Goal: Check status: Check status

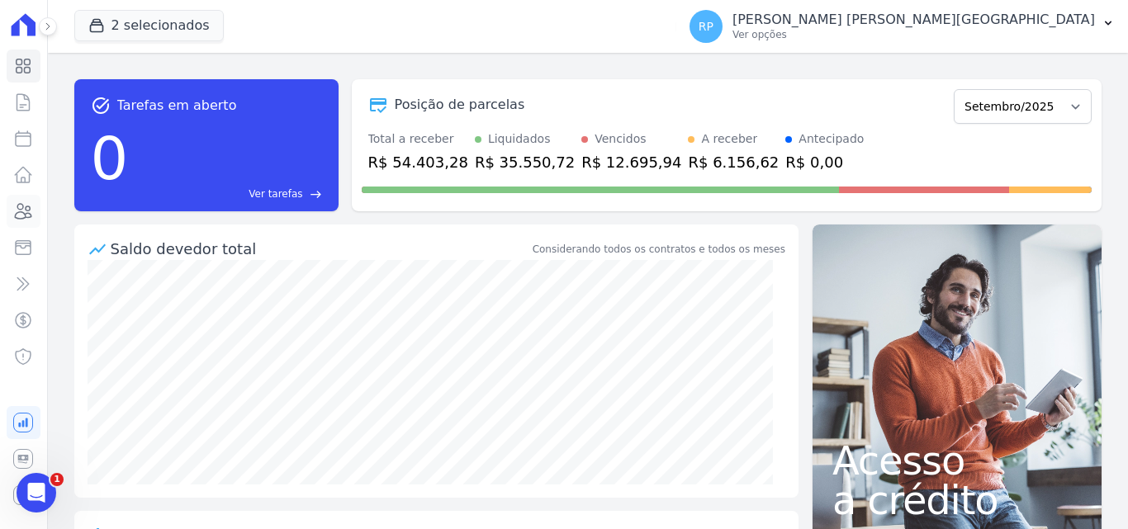
click at [16, 212] on icon at bounding box center [23, 211] width 20 height 20
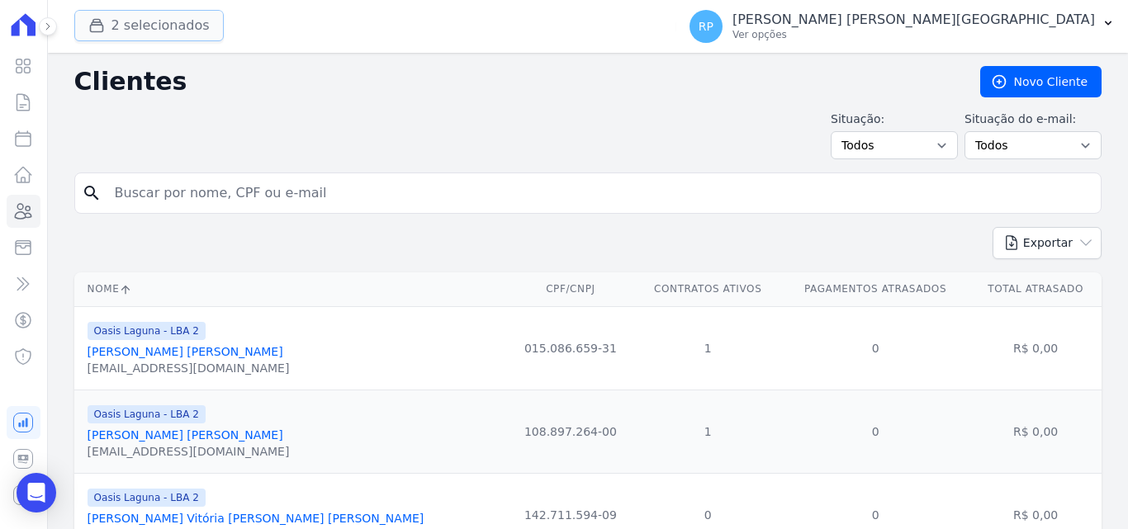
click at [122, 28] on button "2 selecionados" at bounding box center [148, 25] width 149 height 31
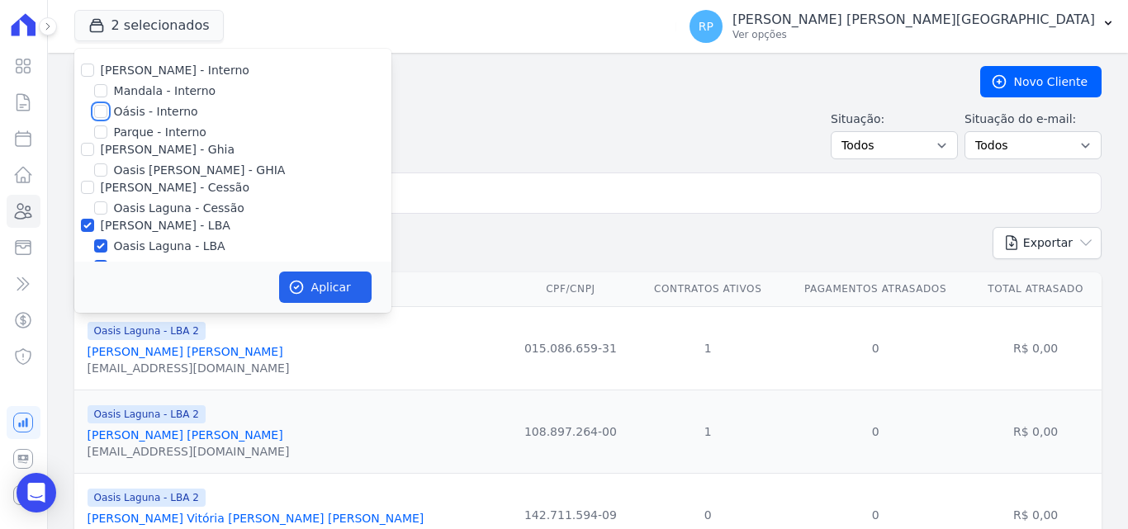
click at [102, 106] on input "Oásis - Interno" at bounding box center [100, 111] width 13 height 13
checkbox input "true"
click at [85, 144] on input "[PERSON_NAME] - Ghia" at bounding box center [87, 149] width 13 height 13
checkbox input "true"
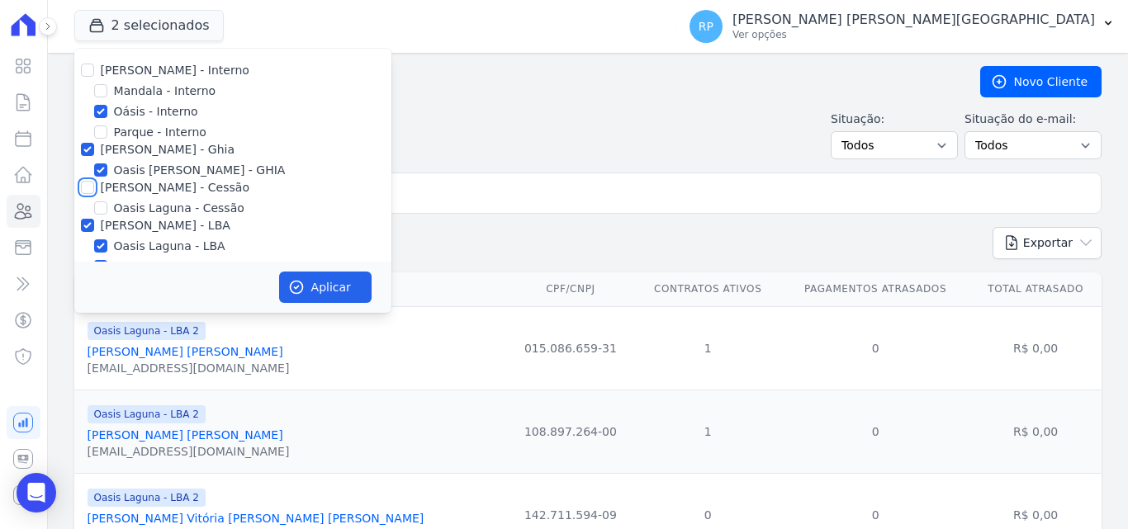
click at [87, 187] on input "[PERSON_NAME] - Cessão" at bounding box center [87, 187] width 13 height 13
checkbox input "true"
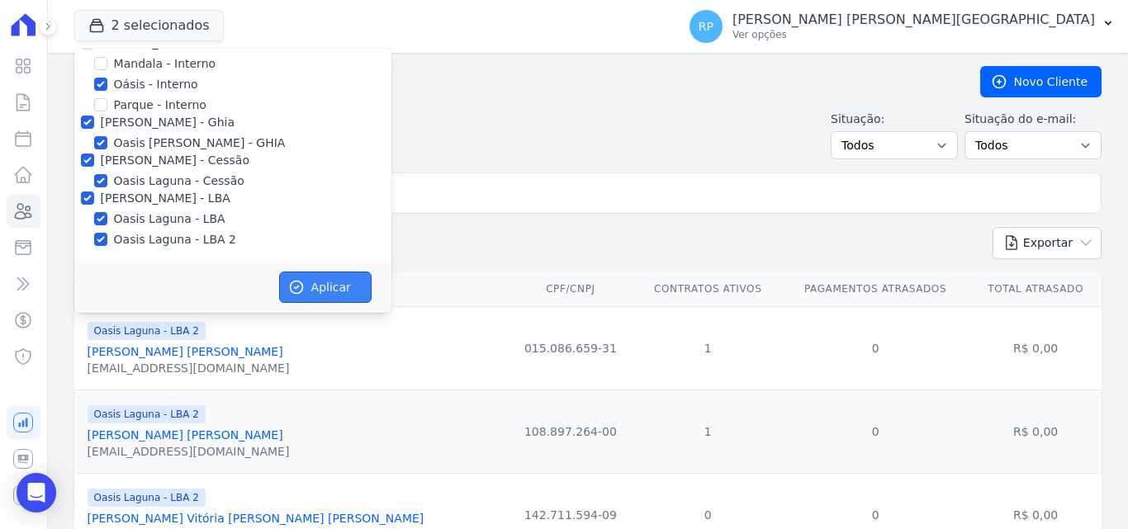
click at [344, 294] on button "Aplicar" at bounding box center [325, 287] width 92 height 31
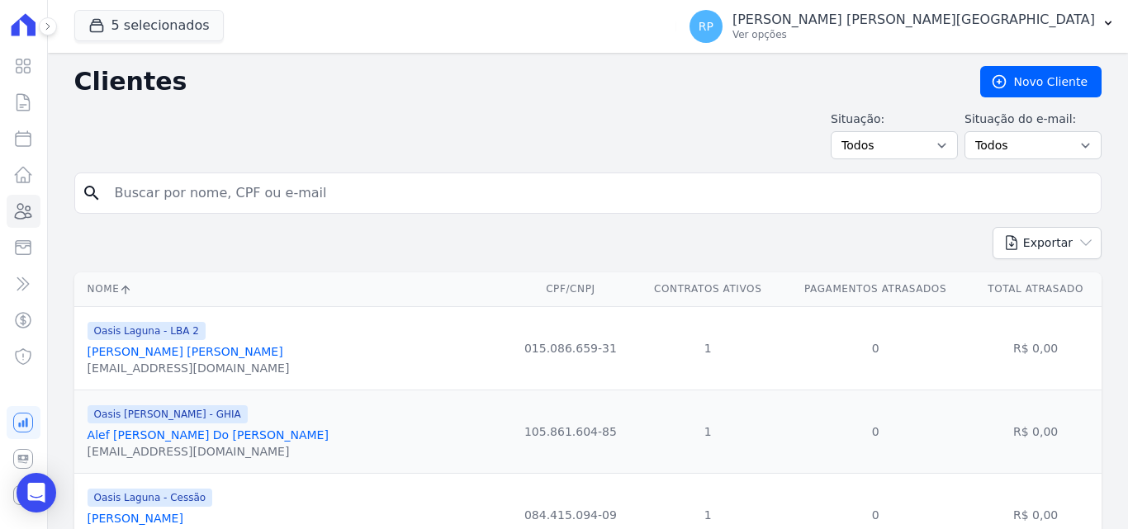
click at [148, 196] on input "search" at bounding box center [599, 193] width 989 height 33
type input "edvan virg"
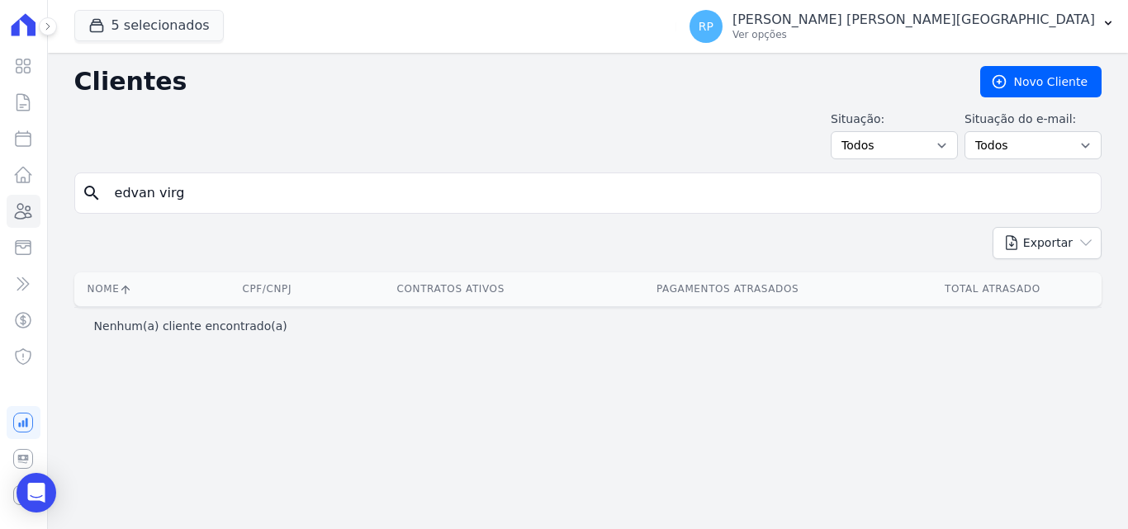
click at [128, 196] on input "edvan virg" at bounding box center [599, 193] width 989 height 33
click at [200, 191] on input "[PERSON_NAME]" at bounding box center [599, 193] width 989 height 33
type input "[PERSON_NAME]"
click at [201, 188] on input "[PERSON_NAME]" at bounding box center [599, 193] width 989 height 33
type input "[PERSON_NAME]"
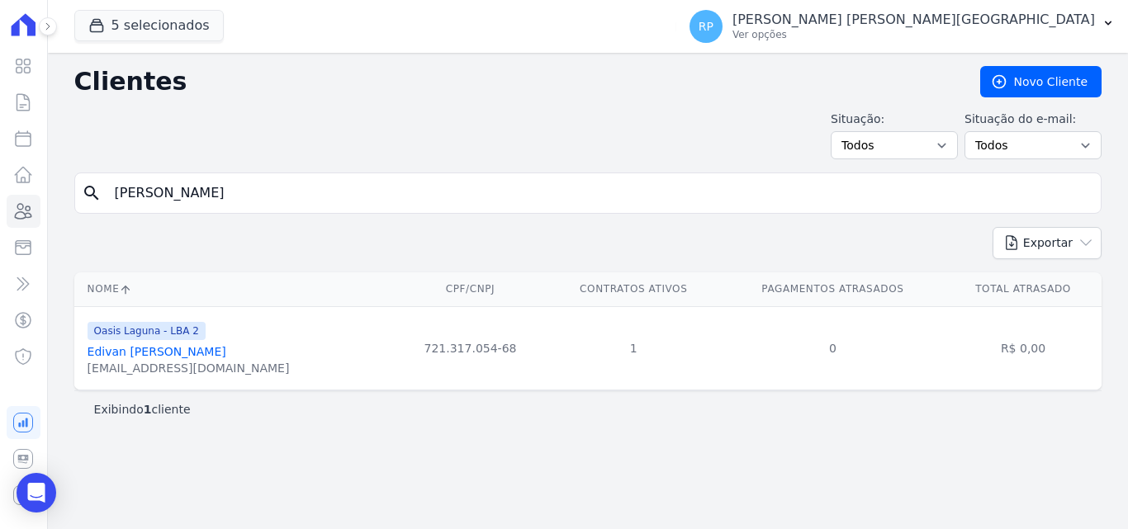
click at [141, 347] on link "Edivan [PERSON_NAME]" at bounding box center [156, 351] width 139 height 13
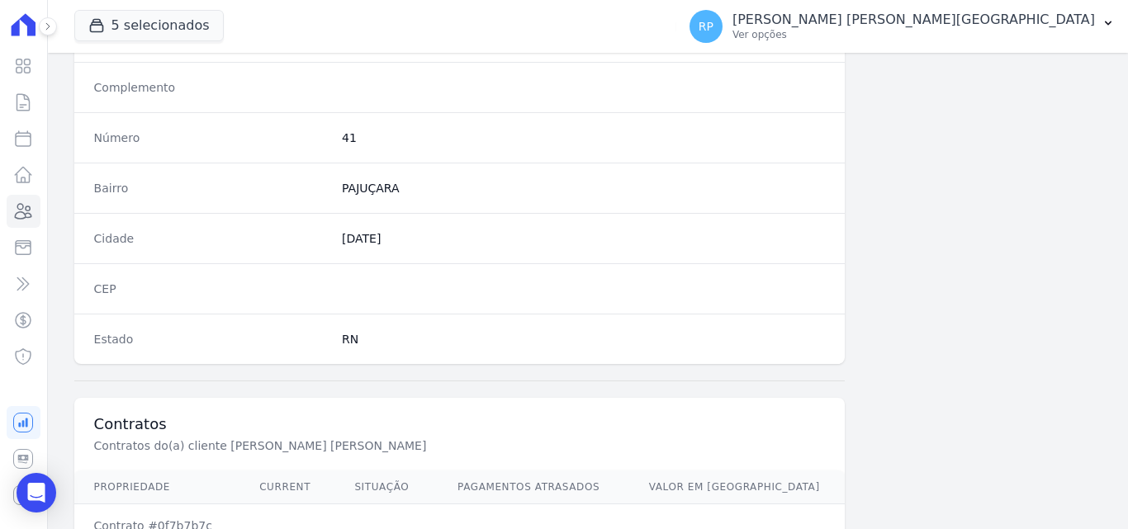
scroll to position [1015, 0]
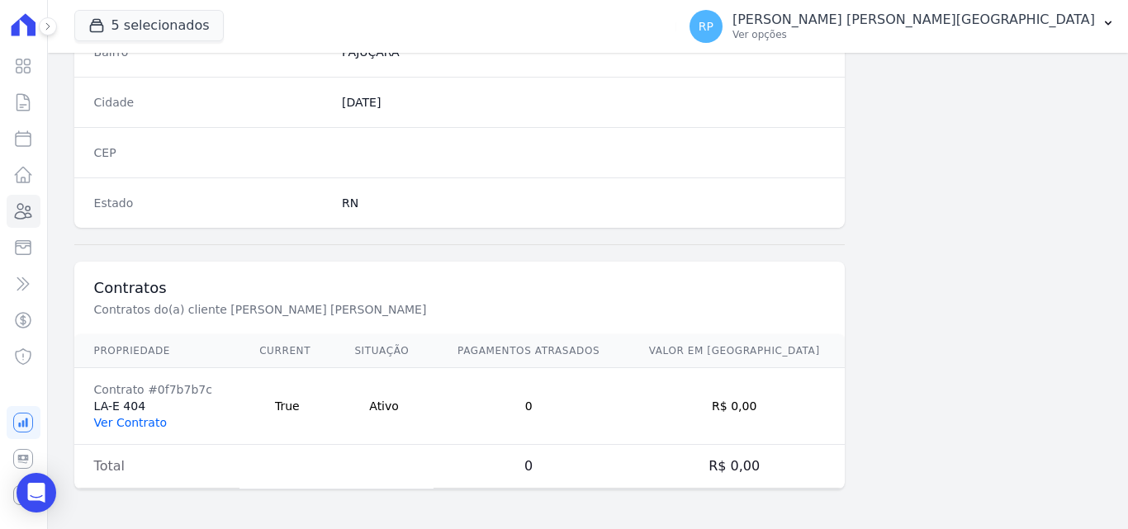
click at [149, 417] on link "Ver Contrato" at bounding box center [130, 422] width 73 height 13
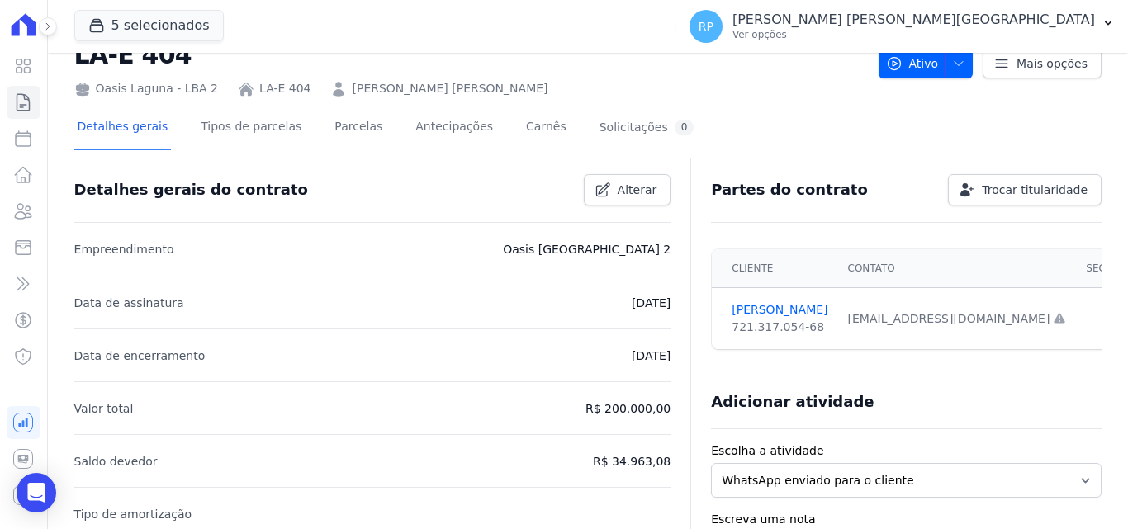
scroll to position [83, 0]
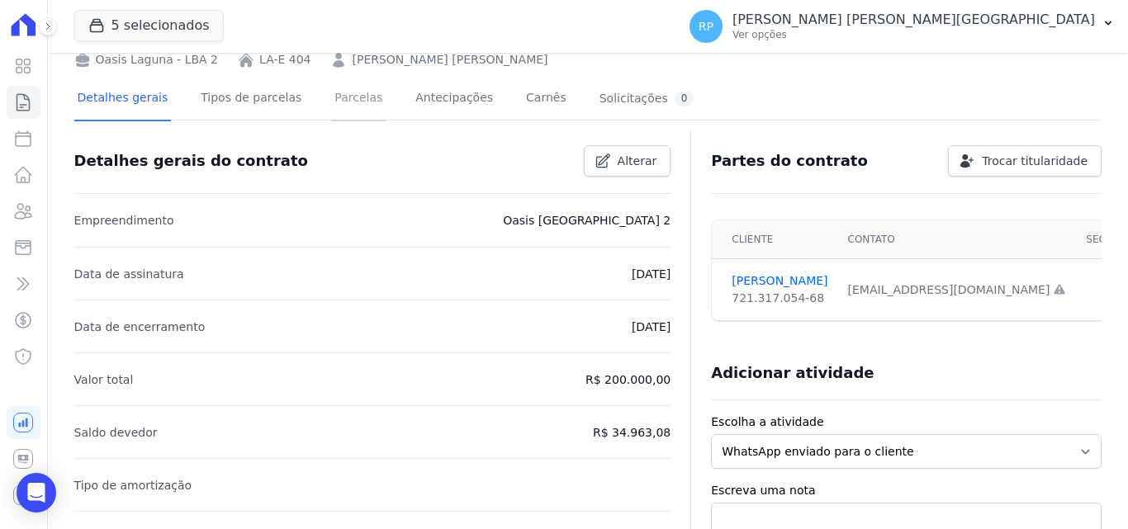
click at [332, 103] on link "Parcelas" at bounding box center [358, 100] width 54 height 44
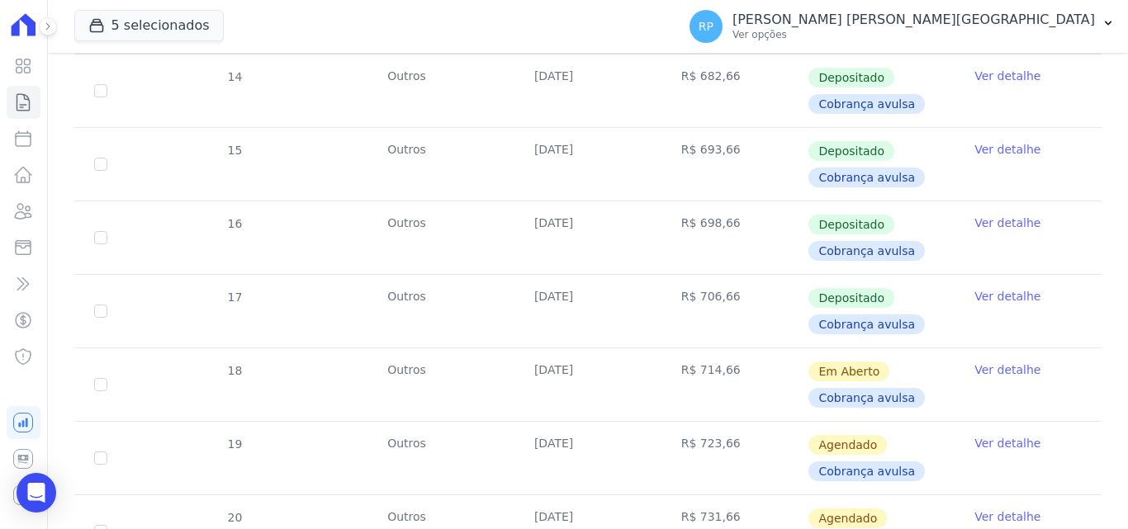
scroll to position [743, 0]
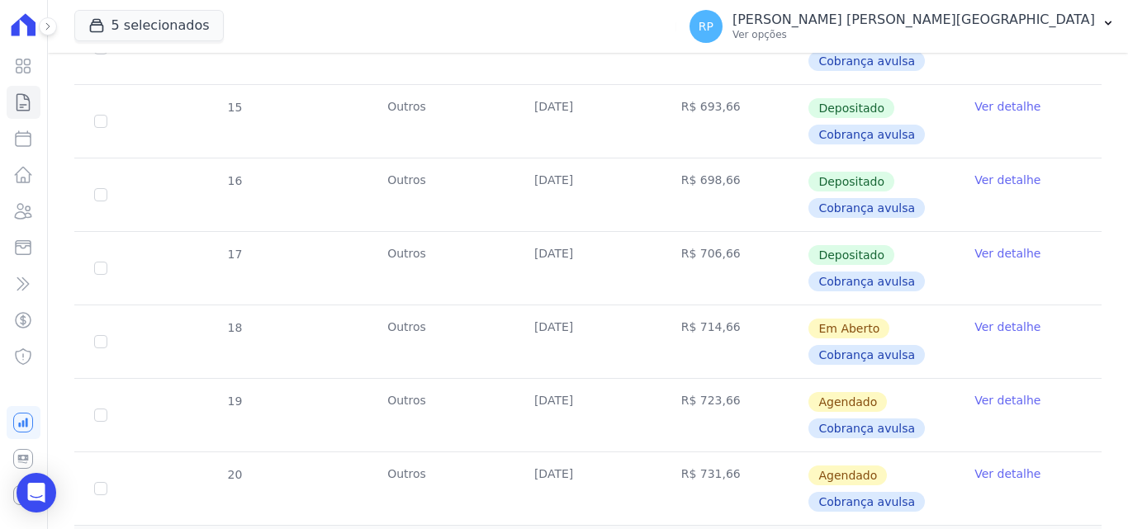
click at [974, 331] on link "Ver detalhe" at bounding box center [1007, 327] width 66 height 17
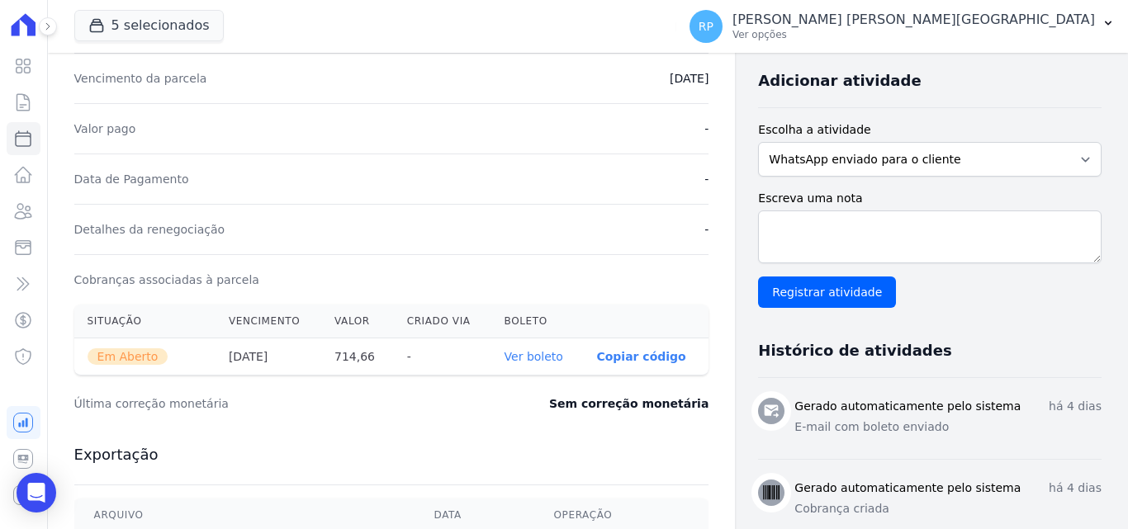
scroll to position [413, 0]
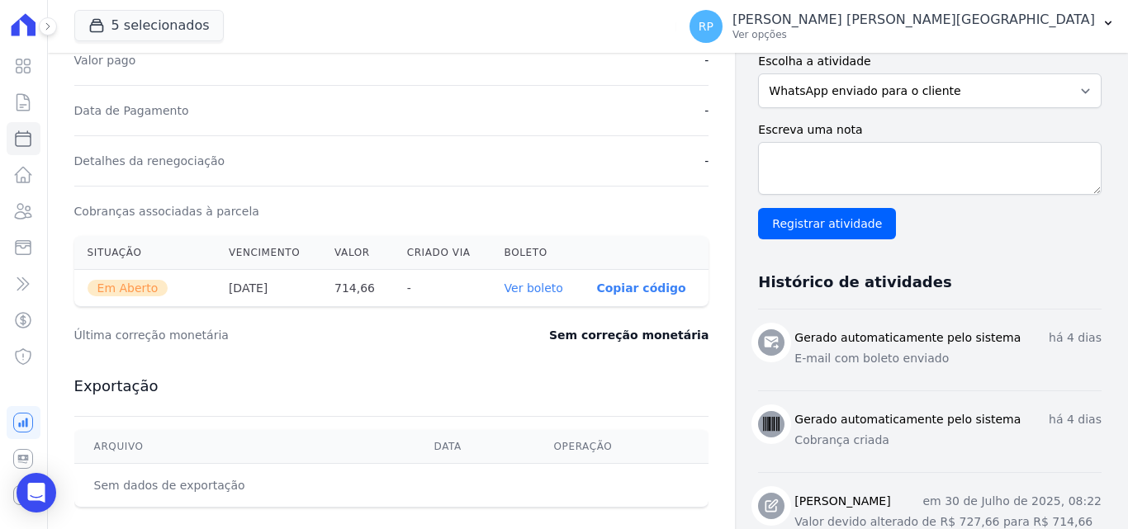
click at [644, 282] on p "Copiar código" at bounding box center [640, 287] width 89 height 13
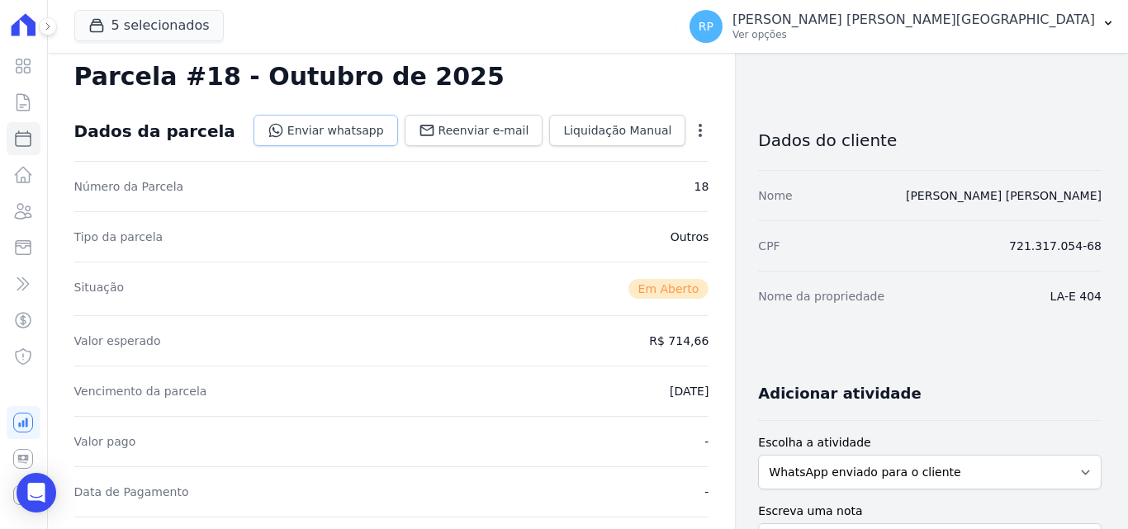
scroll to position [0, 0]
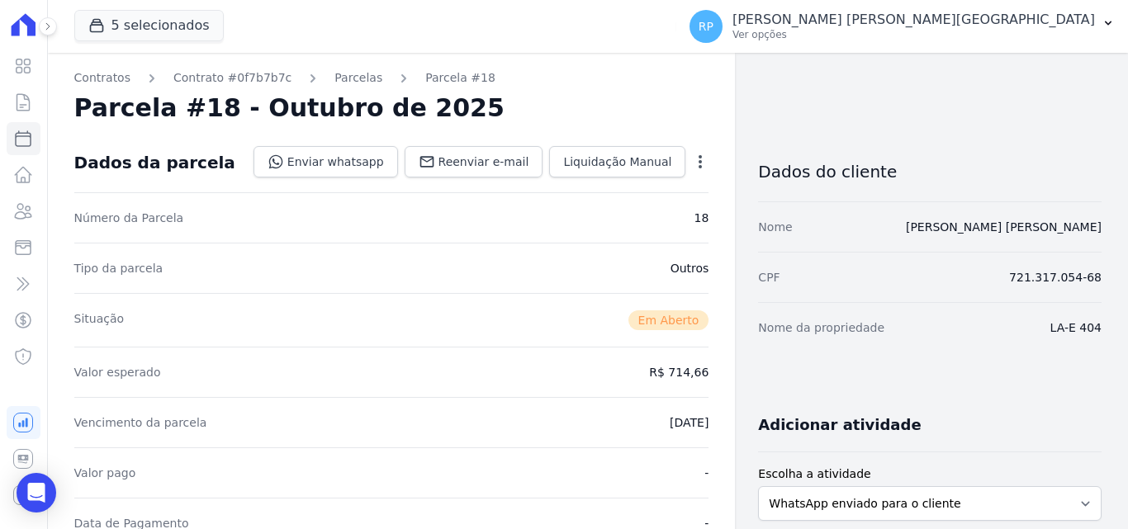
click at [334, 76] on link "Parcelas" at bounding box center [358, 77] width 48 height 17
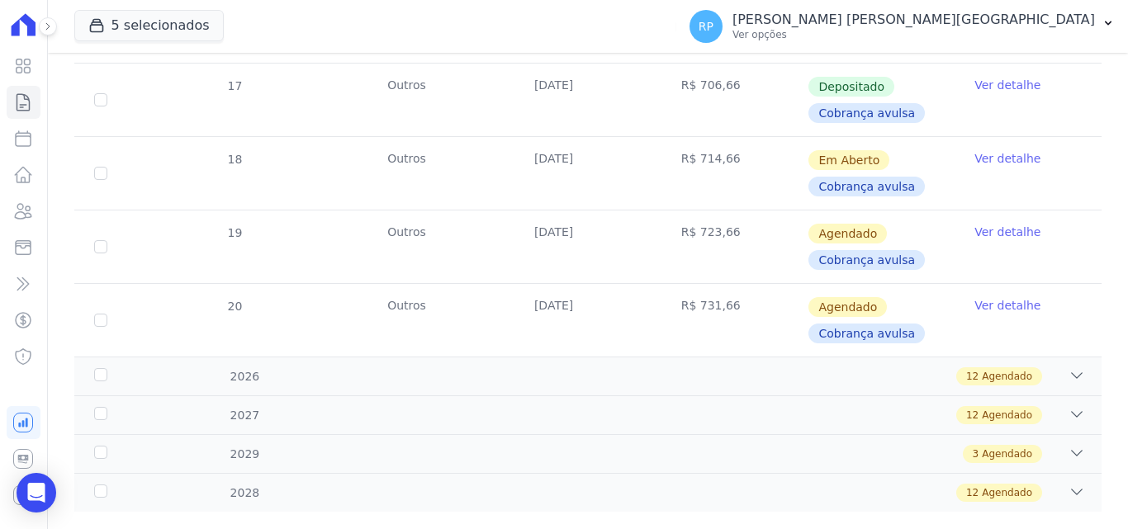
scroll to position [943, 0]
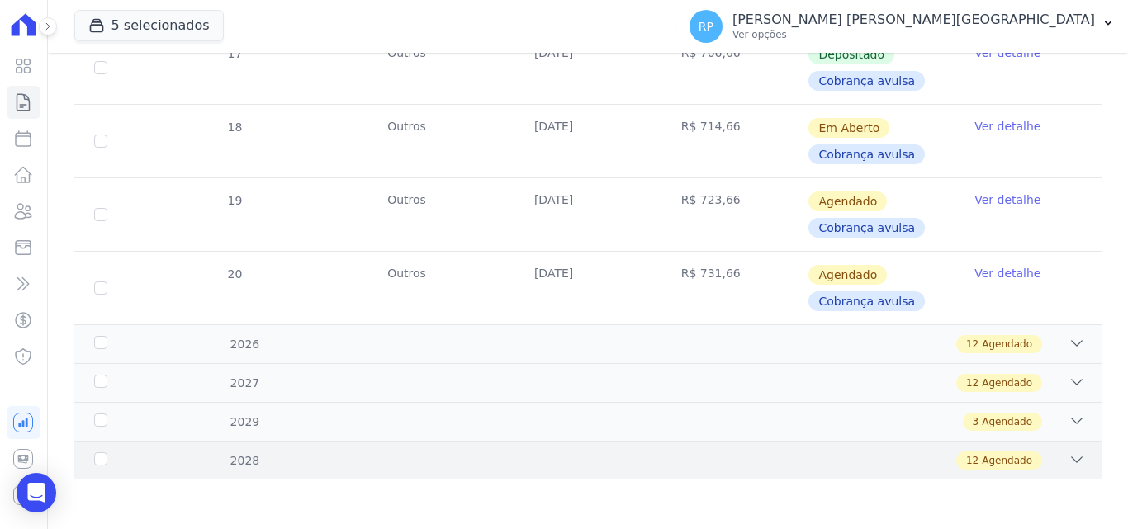
click at [1055, 459] on div "12 Agendado" at bounding box center [638, 460] width 894 height 18
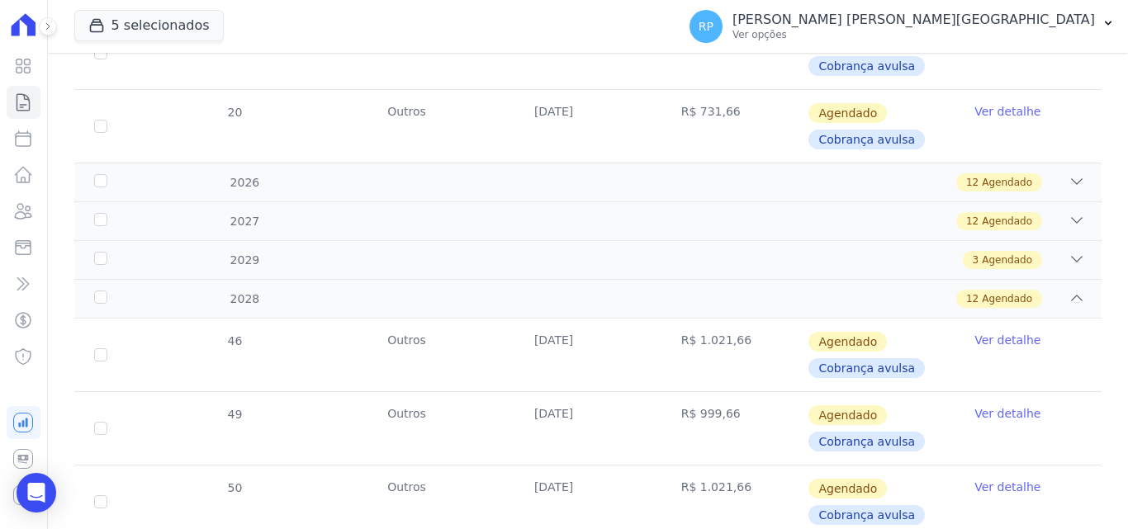
scroll to position [1109, 0]
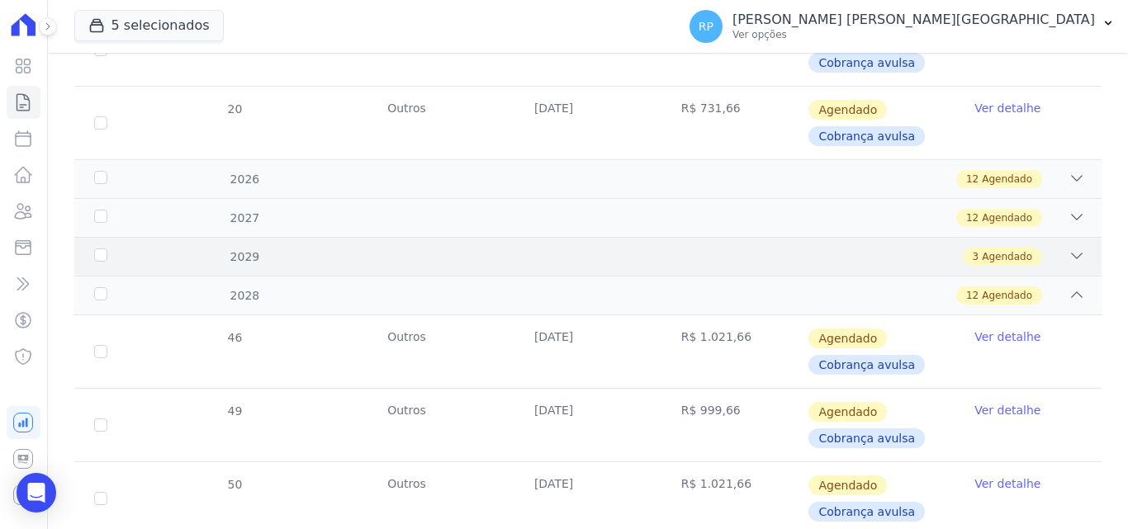
click at [1068, 255] on icon at bounding box center [1076, 256] width 17 height 17
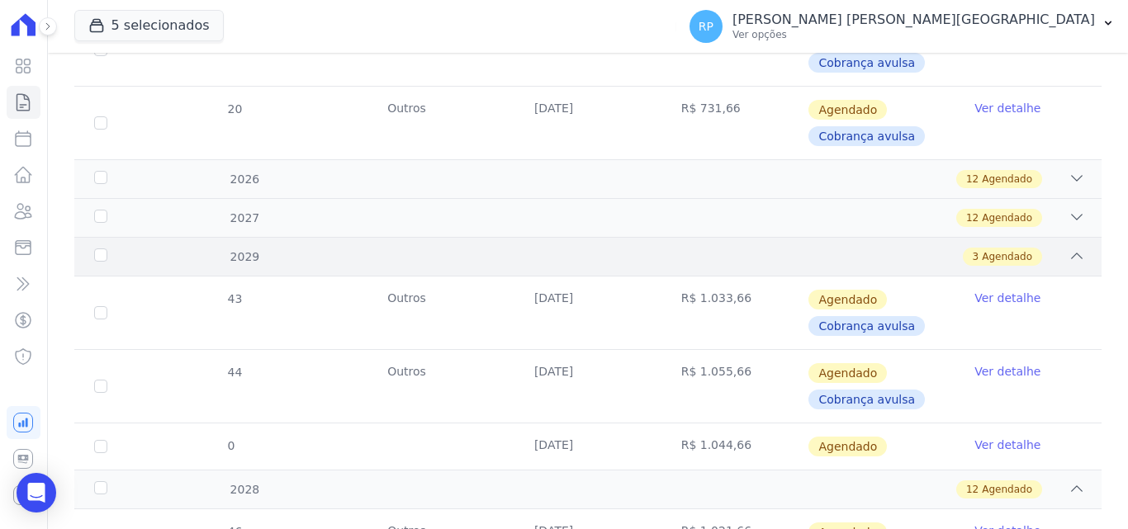
click at [1068, 261] on icon at bounding box center [1076, 256] width 17 height 17
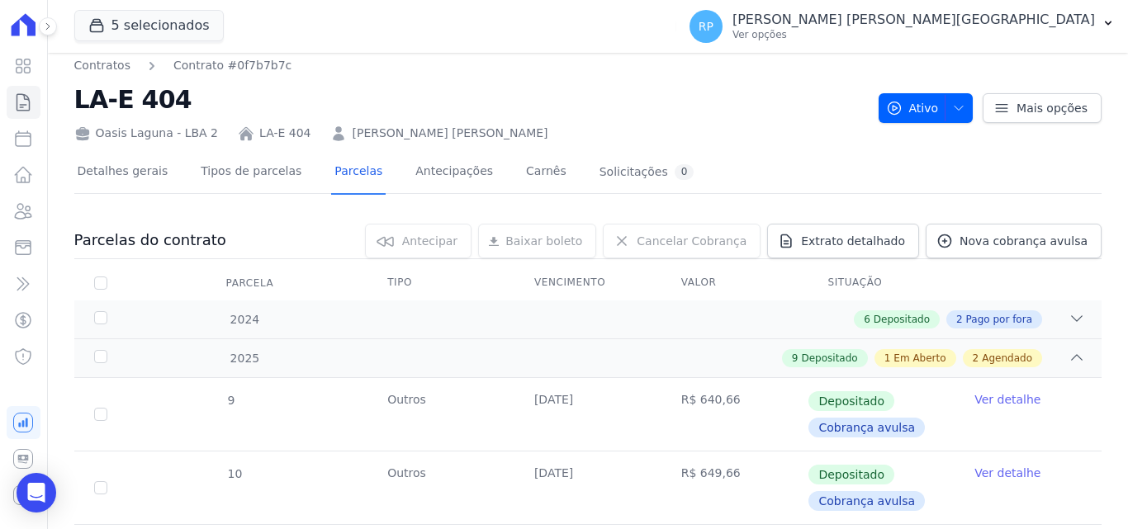
scroll to position [0, 0]
